Goal: Book appointment/travel/reservation

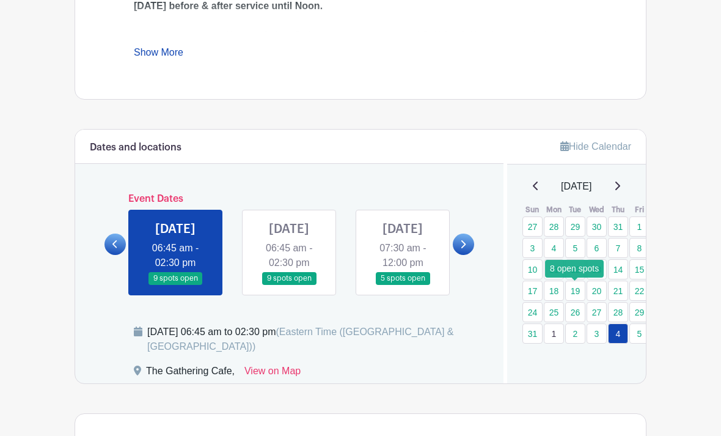
click at [580, 292] on link "19" at bounding box center [575, 291] width 20 height 20
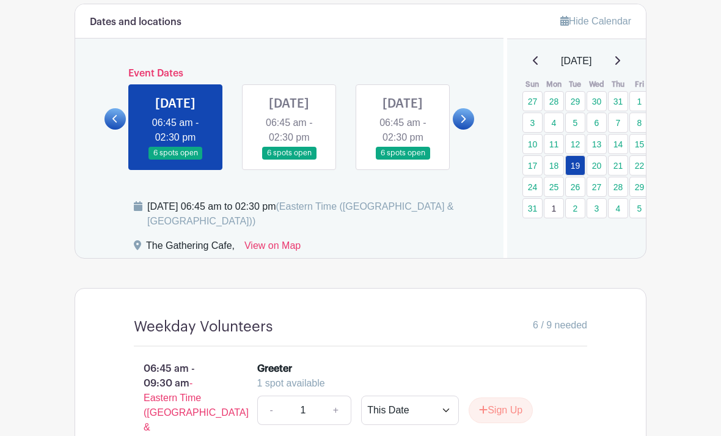
scroll to position [753, 0]
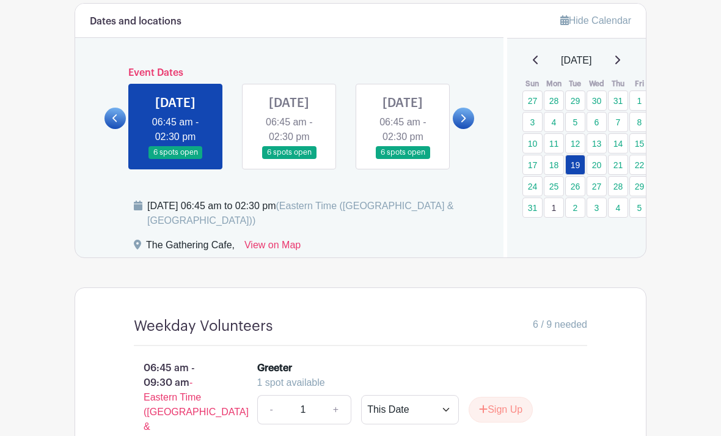
click at [289, 159] on link at bounding box center [289, 159] width 0 height 0
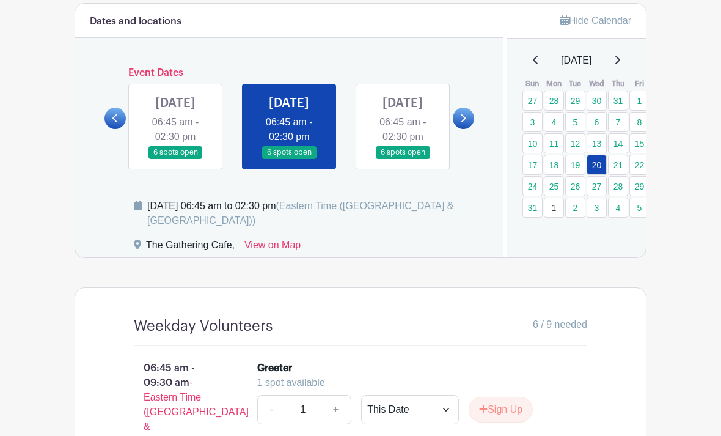
click at [289, 159] on link at bounding box center [289, 159] width 0 height 0
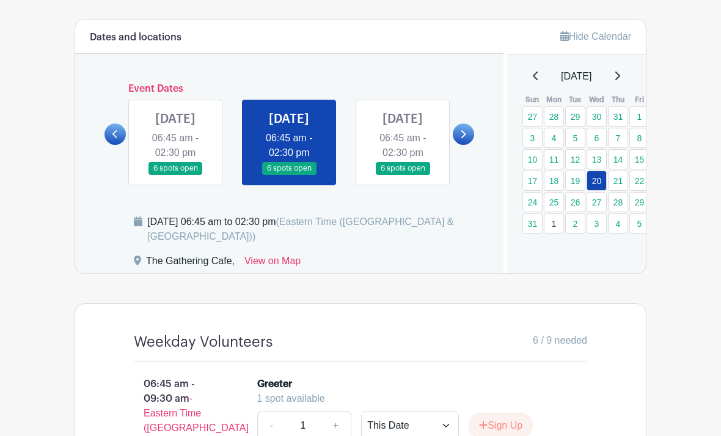
scroll to position [715, 0]
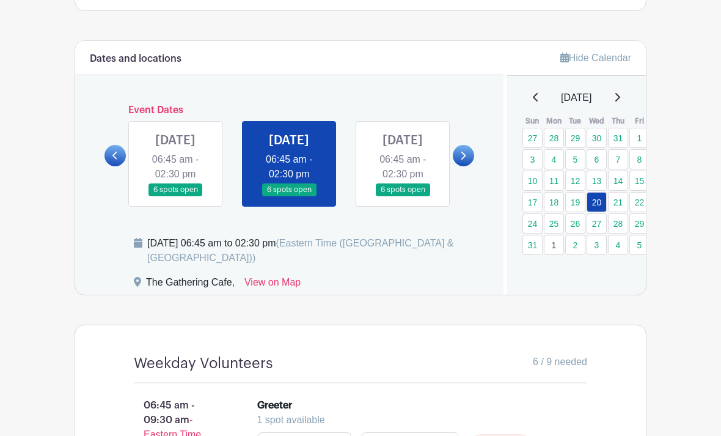
click at [403, 197] on link at bounding box center [403, 197] width 0 height 0
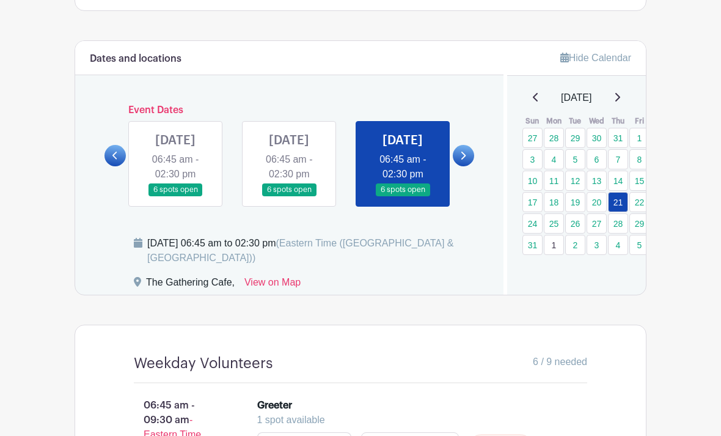
scroll to position [715, 0]
click at [403, 196] on link at bounding box center [403, 196] width 0 height 0
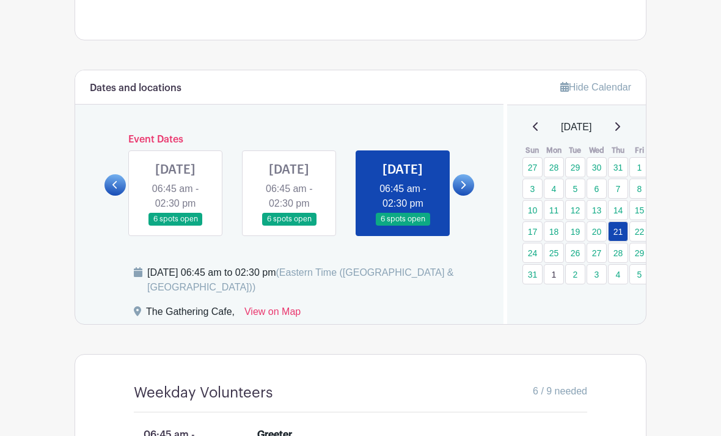
scroll to position [685, 0]
click at [466, 187] on link at bounding box center [463, 185] width 21 height 21
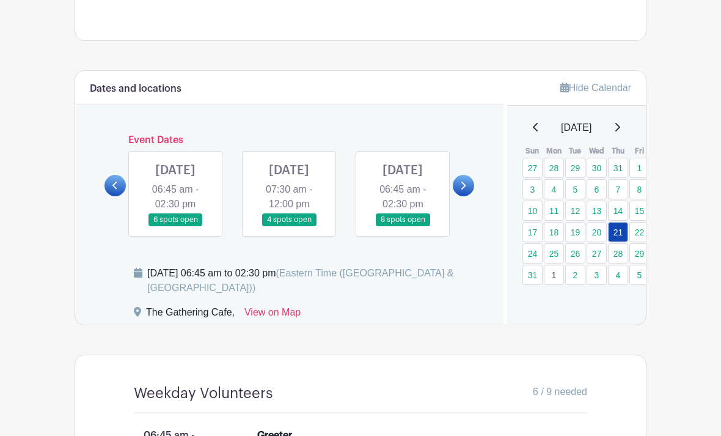
click at [175, 226] on link at bounding box center [175, 226] width 0 height 0
